Goal: Task Accomplishment & Management: Manage account settings

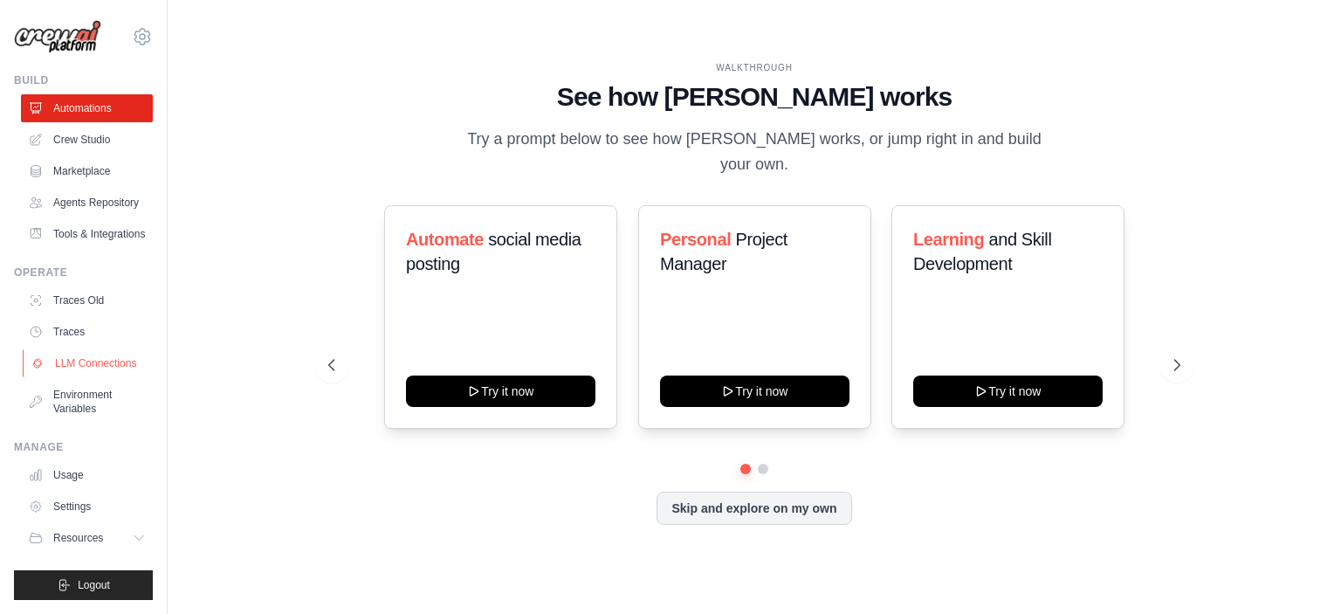
click at [73, 354] on link "LLM Connections" at bounding box center [89, 363] width 132 height 28
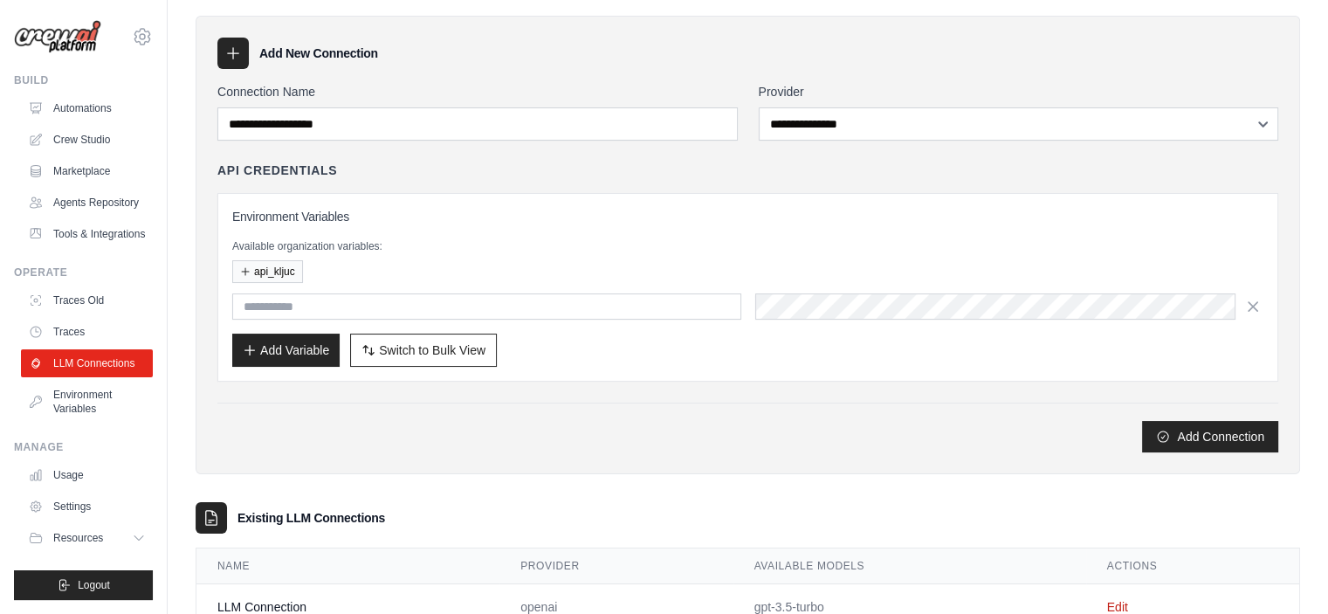
scroll to position [113, 0]
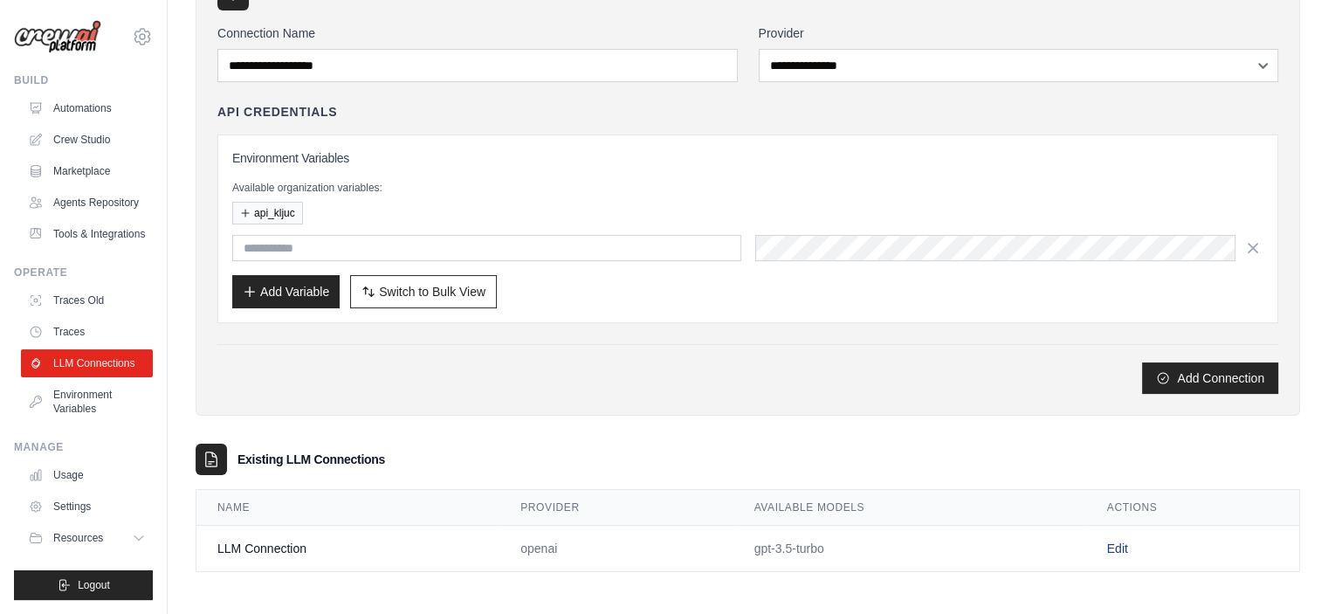
click at [1121, 541] on link "Edit" at bounding box center [1117, 548] width 21 height 14
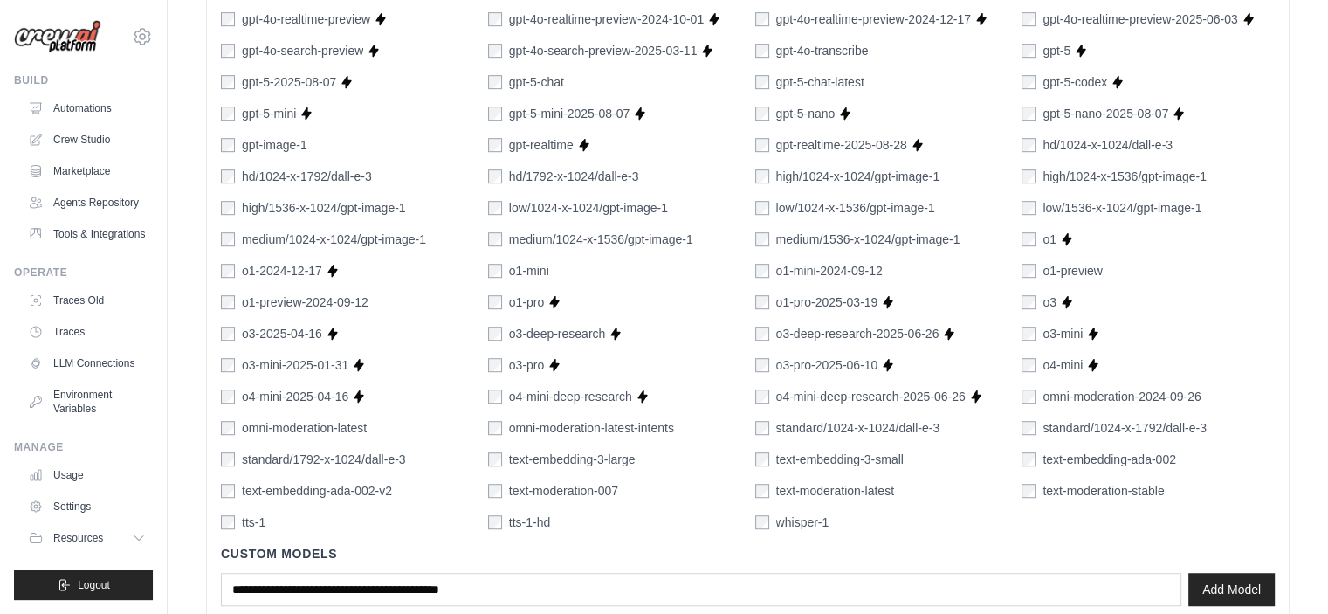
scroll to position [1153, 0]
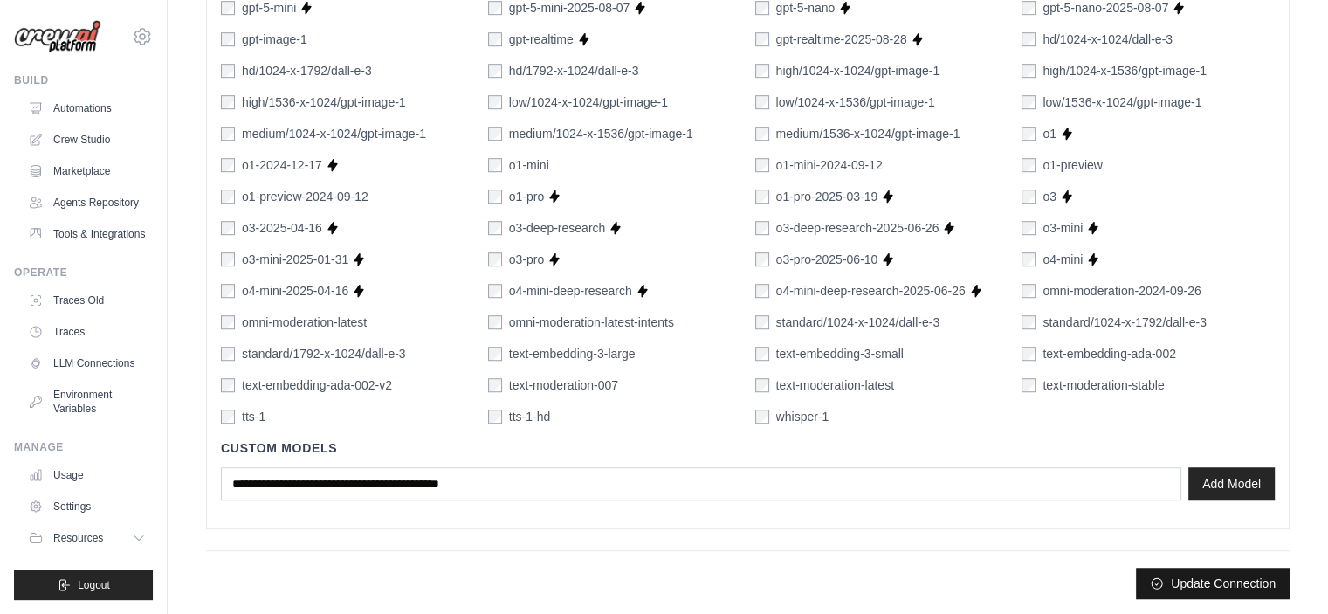
click at [1211, 589] on button "Update Connection" at bounding box center [1213, 582] width 154 height 31
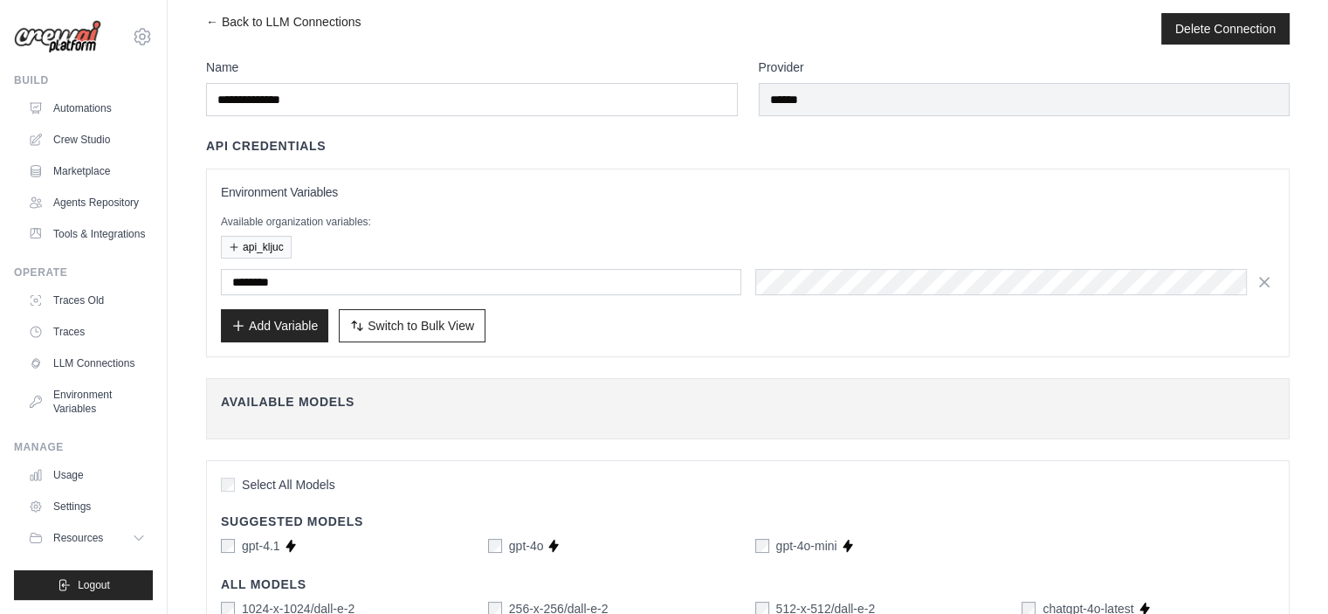
scroll to position [0, 0]
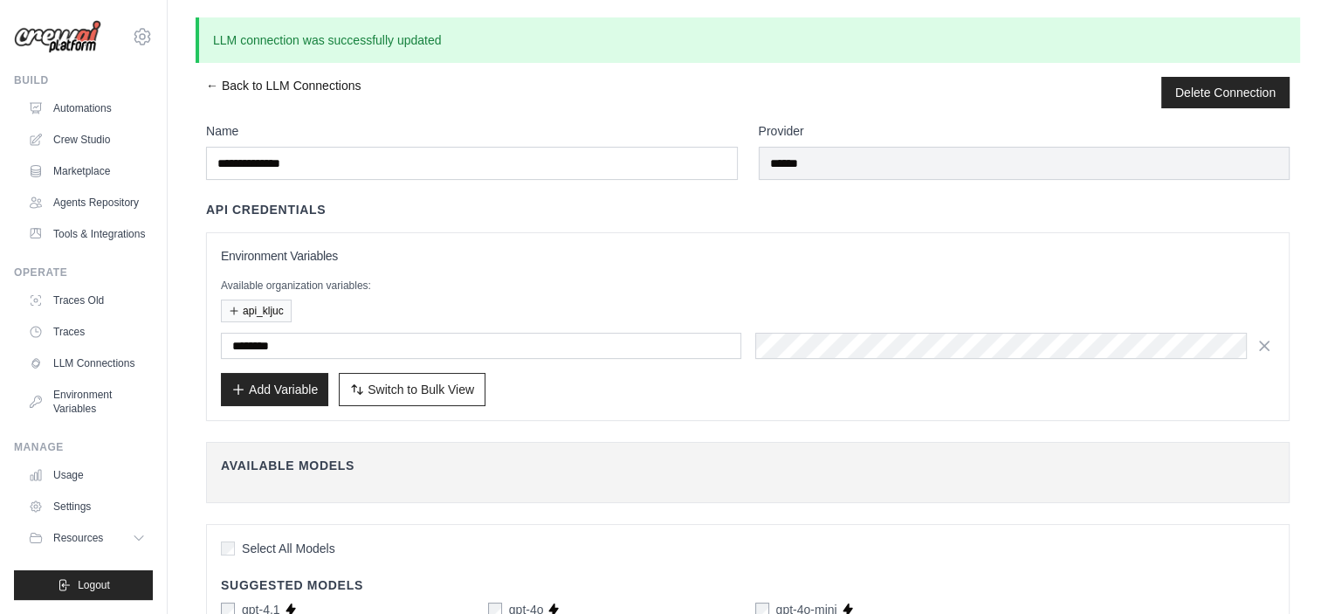
click at [210, 86] on link "← Back to LLM Connections" at bounding box center [283, 92] width 154 height 31
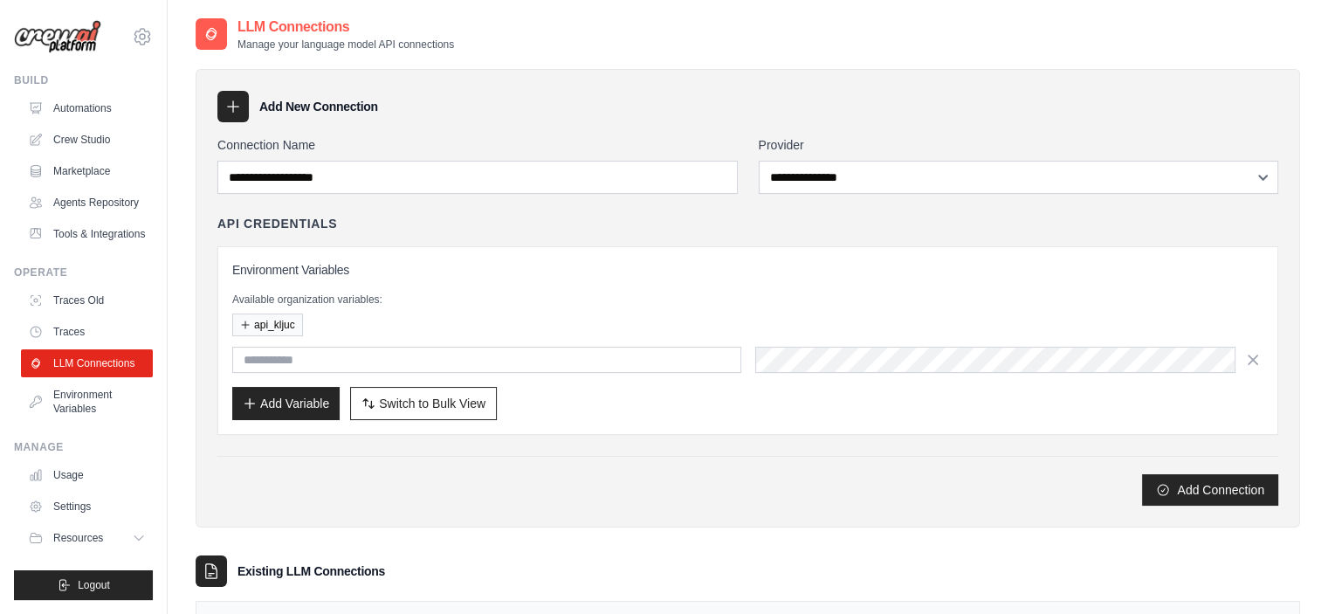
scroll to position [87, 0]
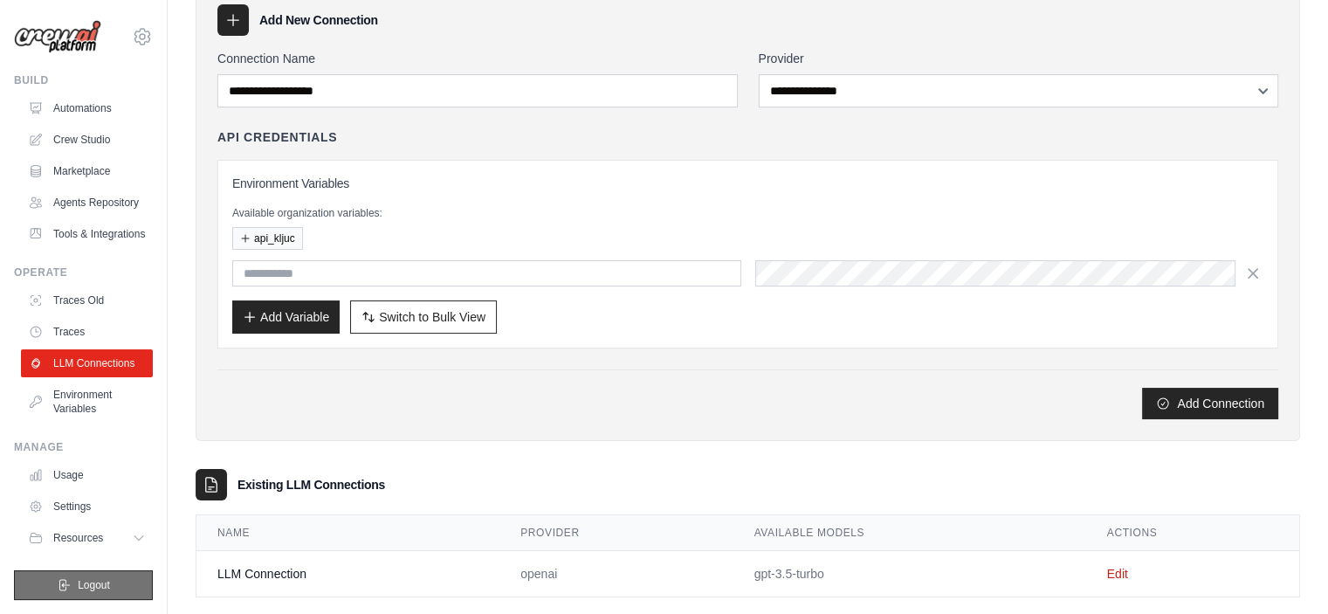
click at [85, 590] on span "Logout" at bounding box center [94, 585] width 32 height 14
